Goal: Task Accomplishment & Management: Use online tool/utility

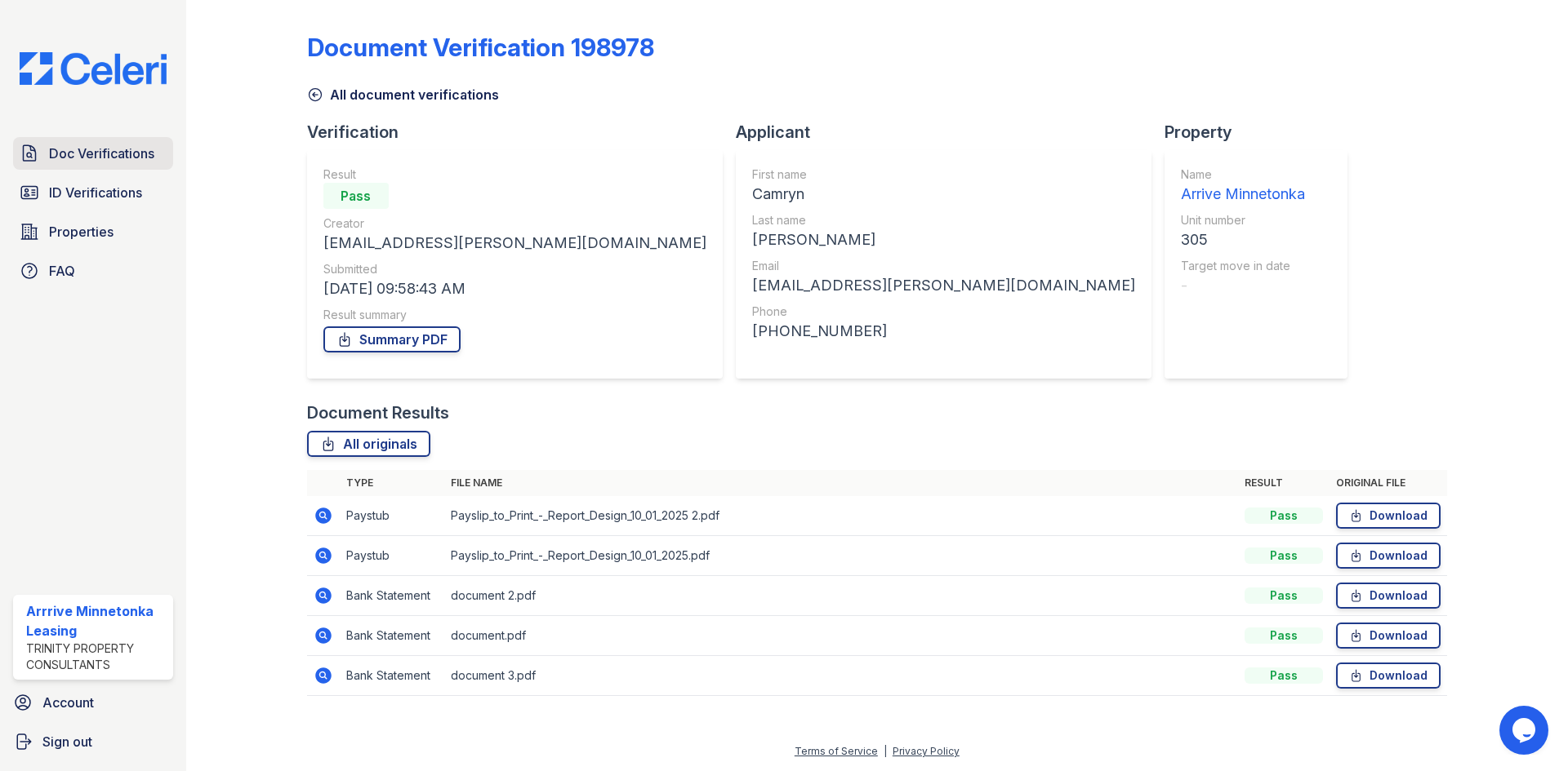
click at [53, 155] on span "Doc Verifications" at bounding box center [102, 153] width 105 height 20
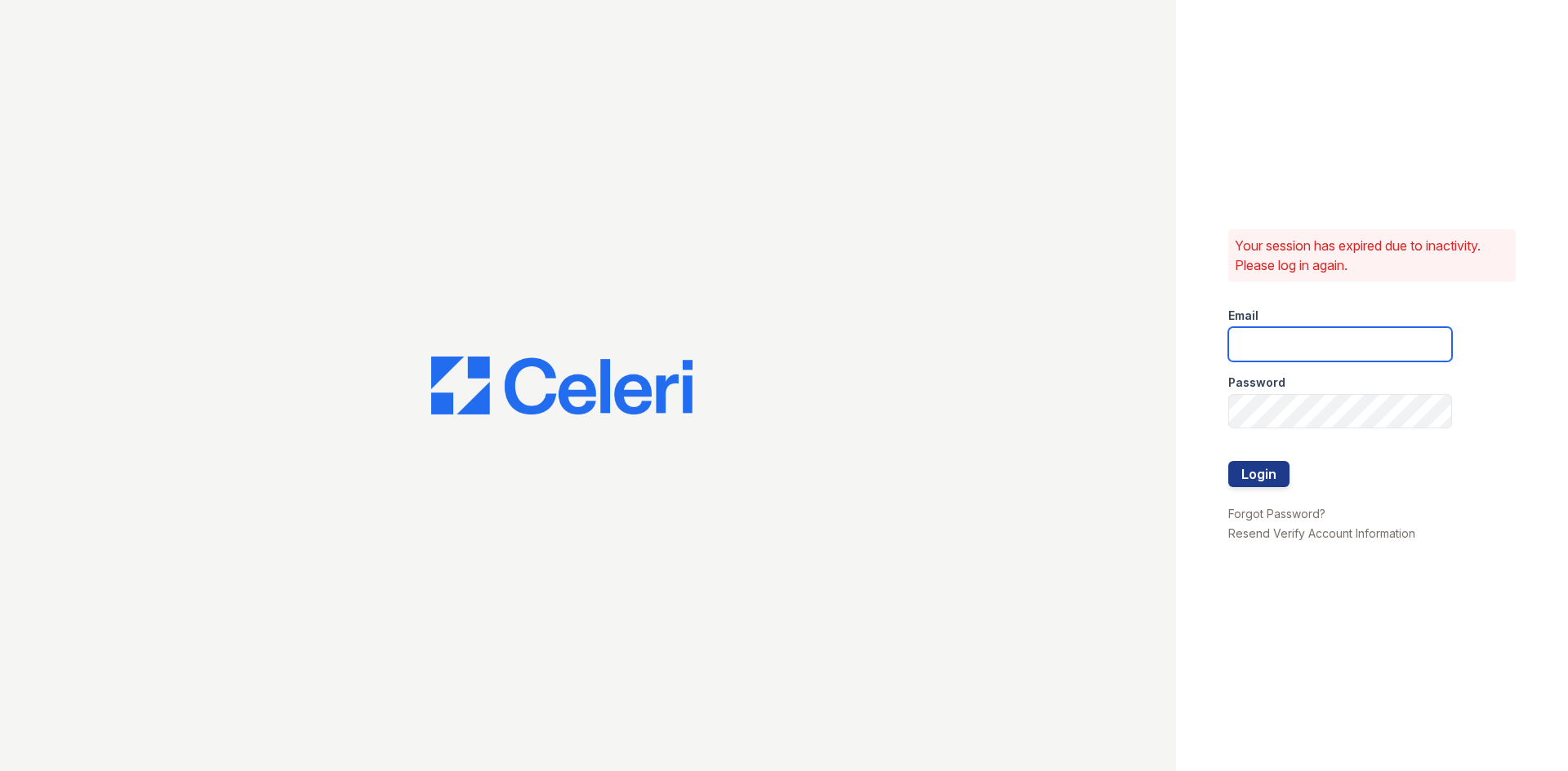
type input "[EMAIL_ADDRESS][DOMAIN_NAME]"
click at [1259, 484] on button "Login" at bounding box center [1259, 473] width 62 height 26
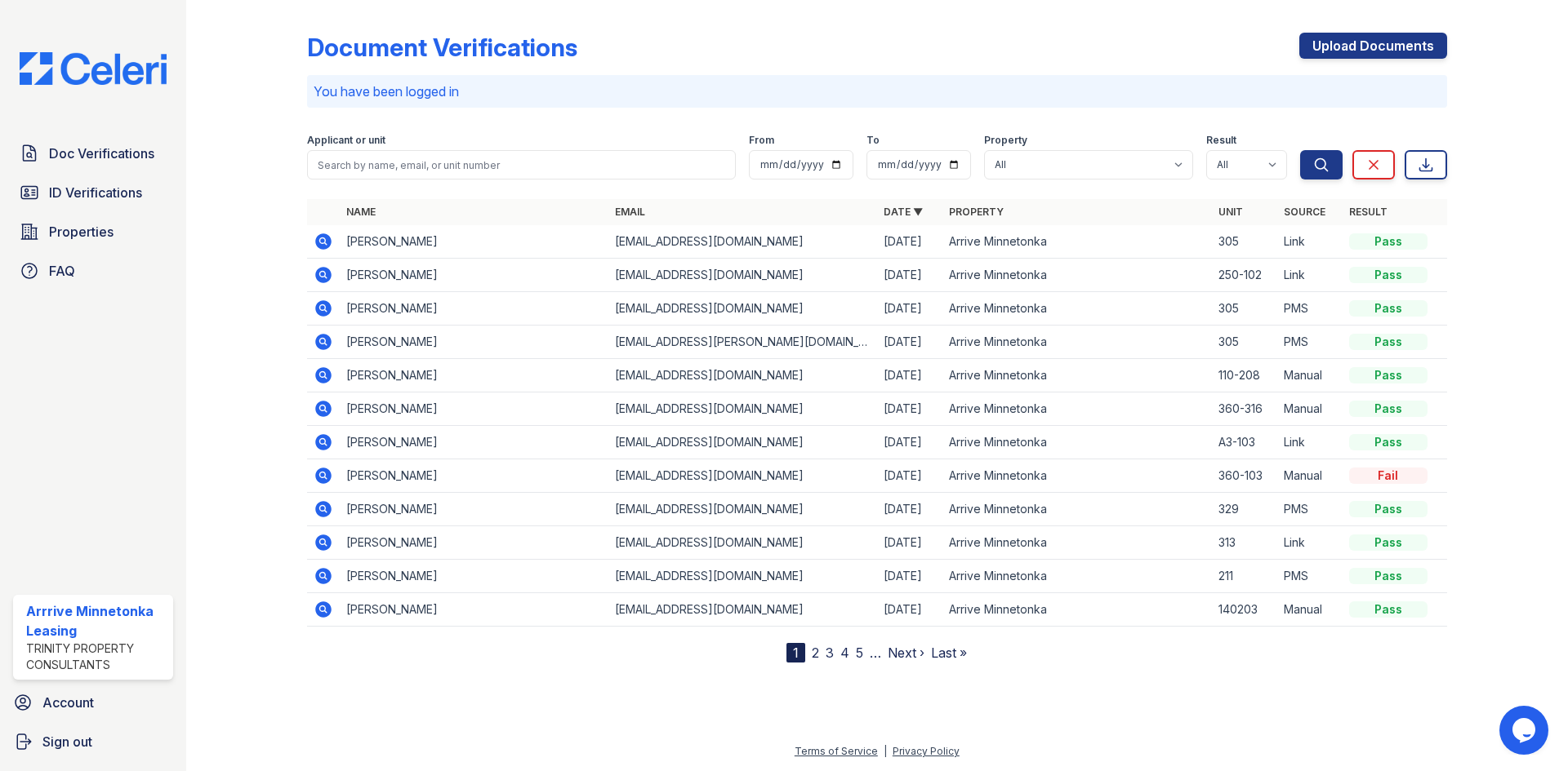
click at [321, 241] on icon at bounding box center [322, 240] width 4 height 4
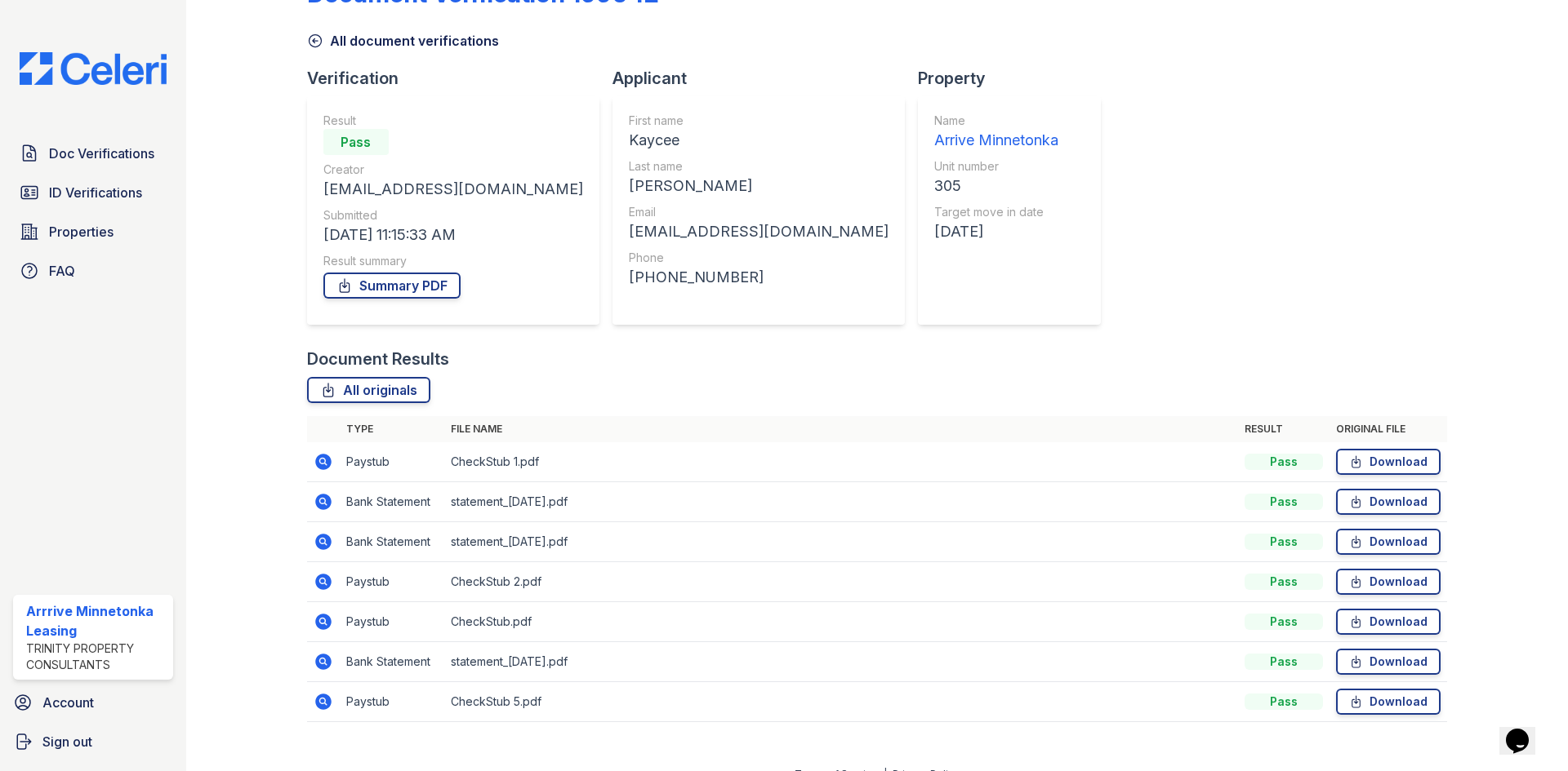
scroll to position [77, 0]
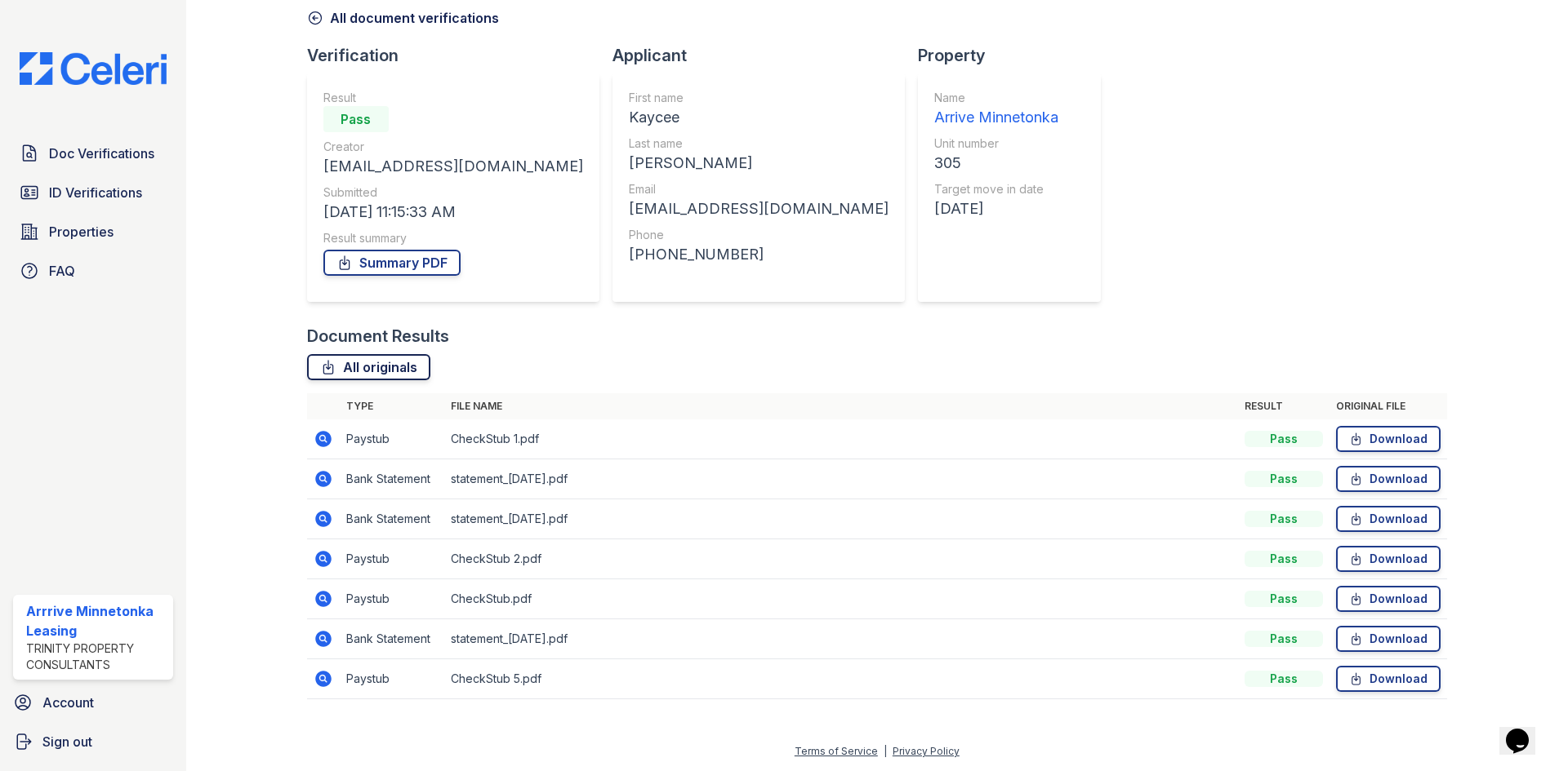
click at [370, 367] on link "All originals" at bounding box center [368, 367] width 123 height 26
